Goal: Navigation & Orientation: Understand site structure

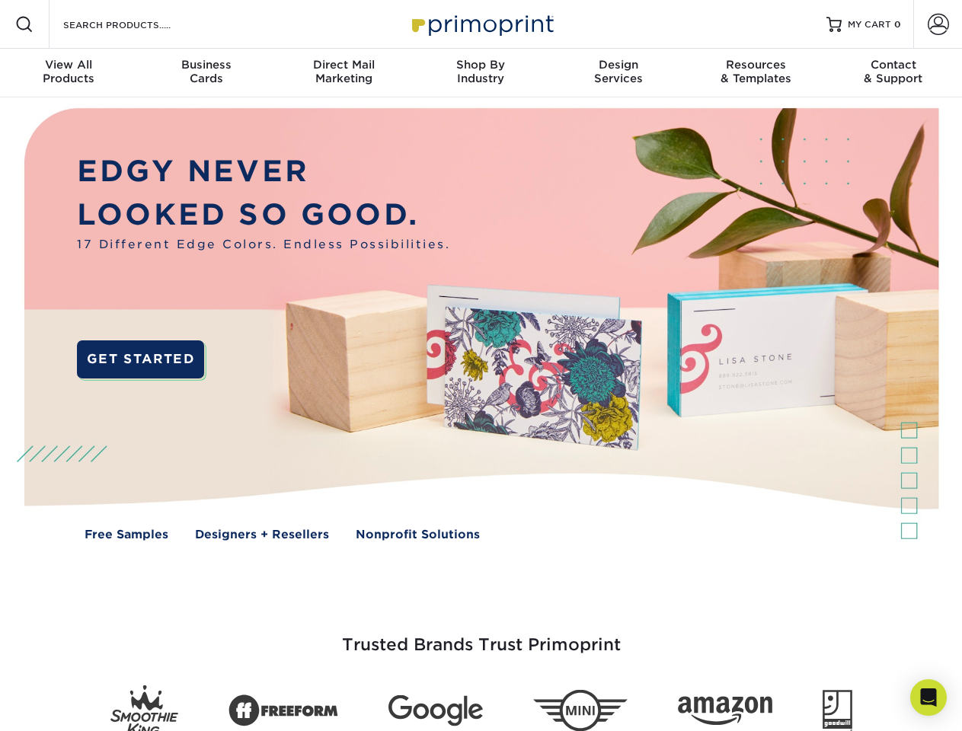
click at [481, 366] on img at bounding box center [481, 335] width 952 height 476
click at [24, 24] on span at bounding box center [24, 24] width 18 height 18
click at [937, 24] on span at bounding box center [938, 24] width 21 height 21
click at [69, 73] on div "View All Products" at bounding box center [68, 71] width 137 height 27
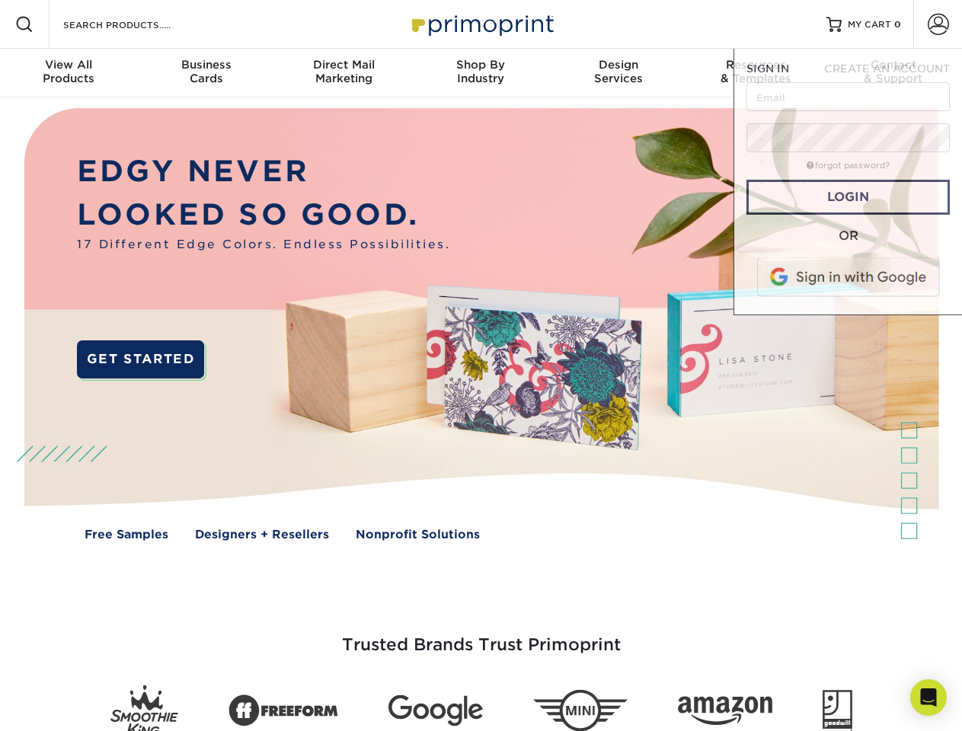
click at [206, 73] on div "Business Cards" at bounding box center [205, 71] width 137 height 27
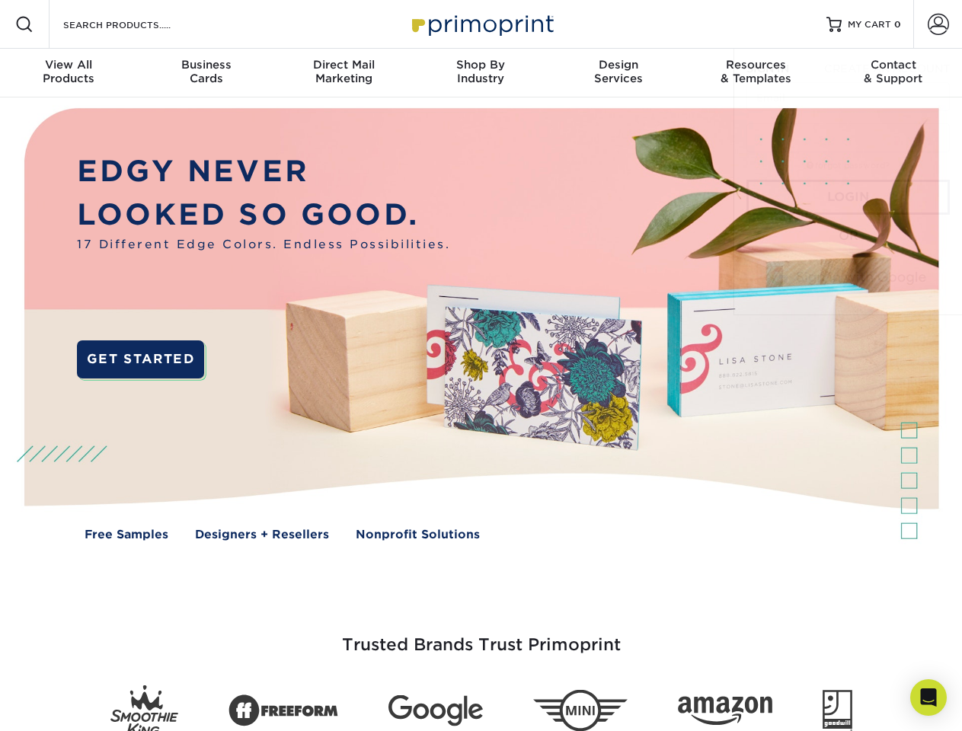
click at [343, 73] on div "Direct Mail Marketing" at bounding box center [343, 71] width 137 height 27
click at [481, 73] on div "Shop By Industry" at bounding box center [480, 71] width 137 height 27
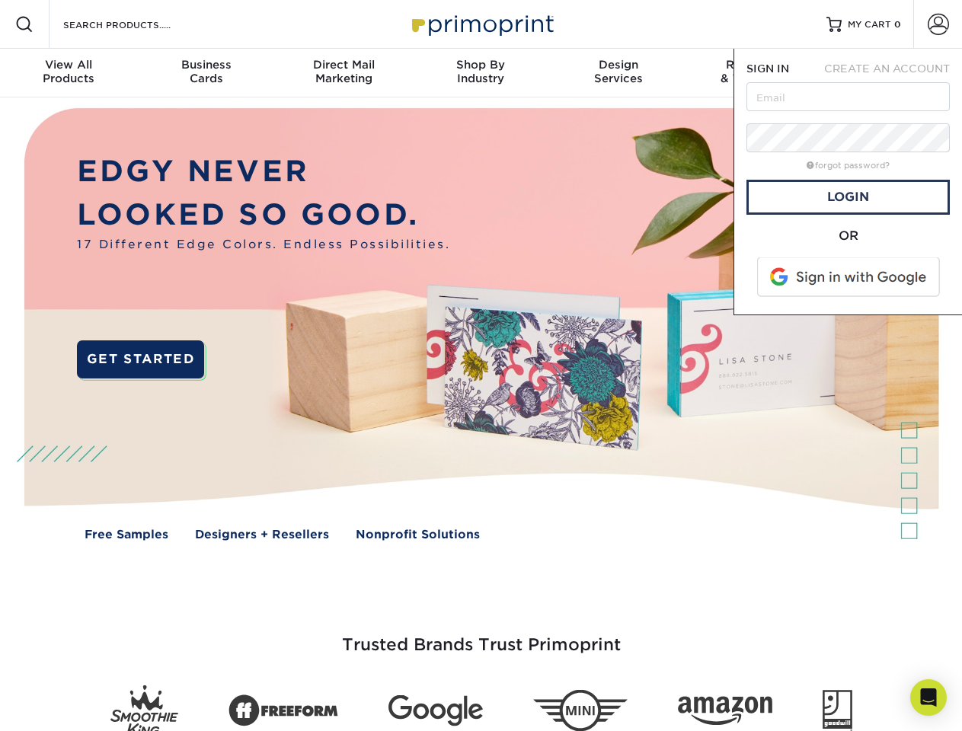
click at [618, 73] on div "Design Services" at bounding box center [618, 71] width 137 height 27
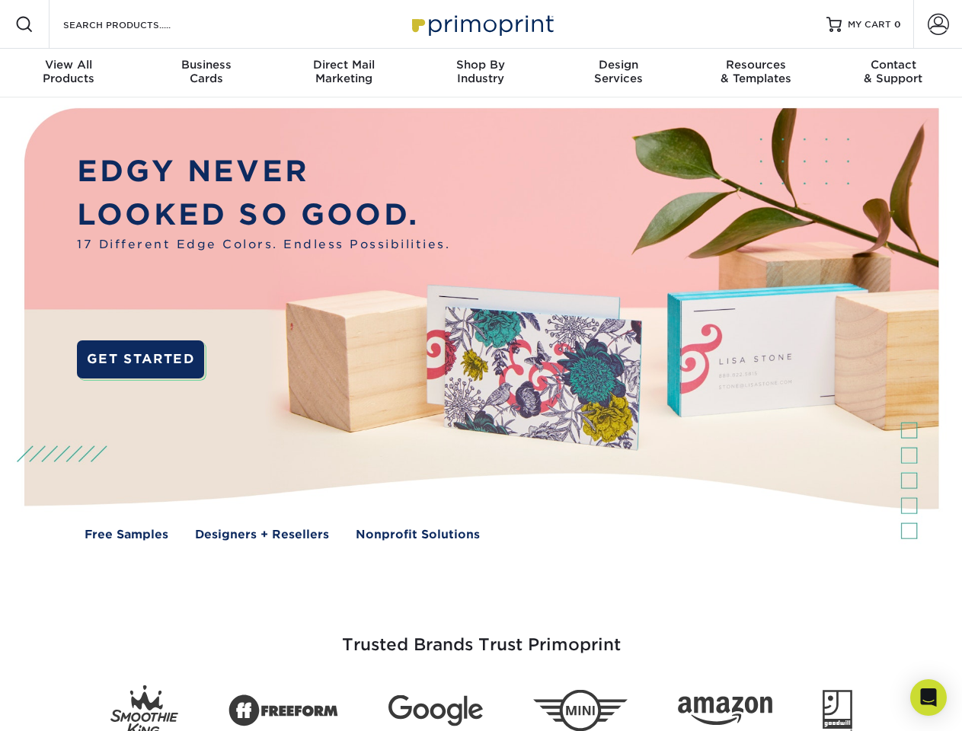
click at [755, 73] on span "SIGN IN" at bounding box center [767, 68] width 43 height 12
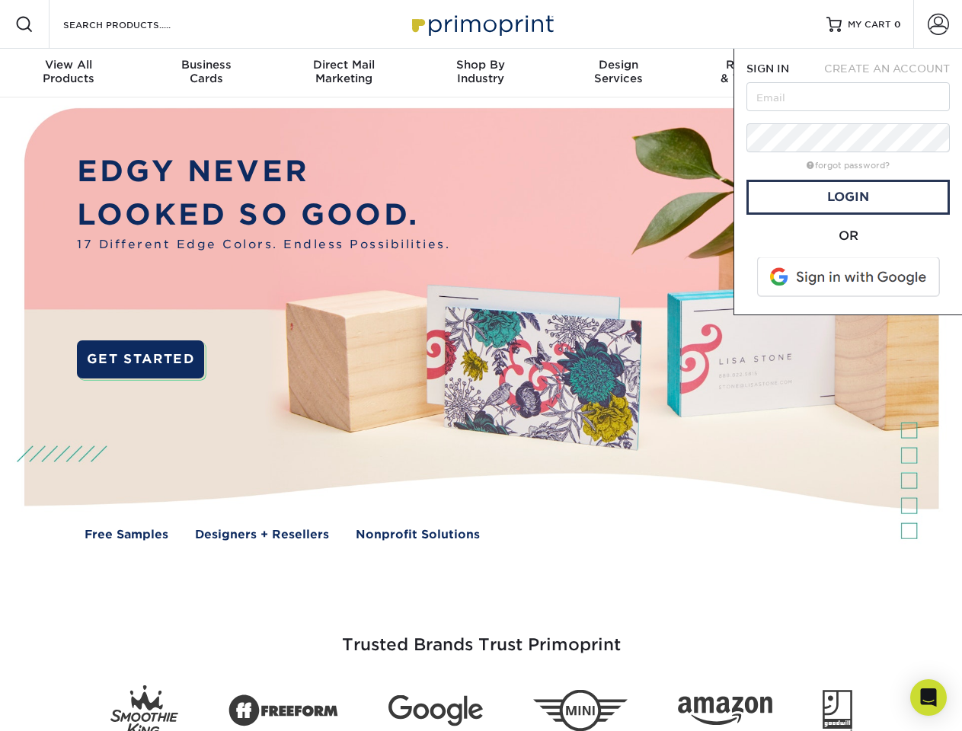
click at [893, 73] on span "CREATE AN ACCOUNT" at bounding box center [887, 68] width 126 height 12
